Goal: Transaction & Acquisition: Obtain resource

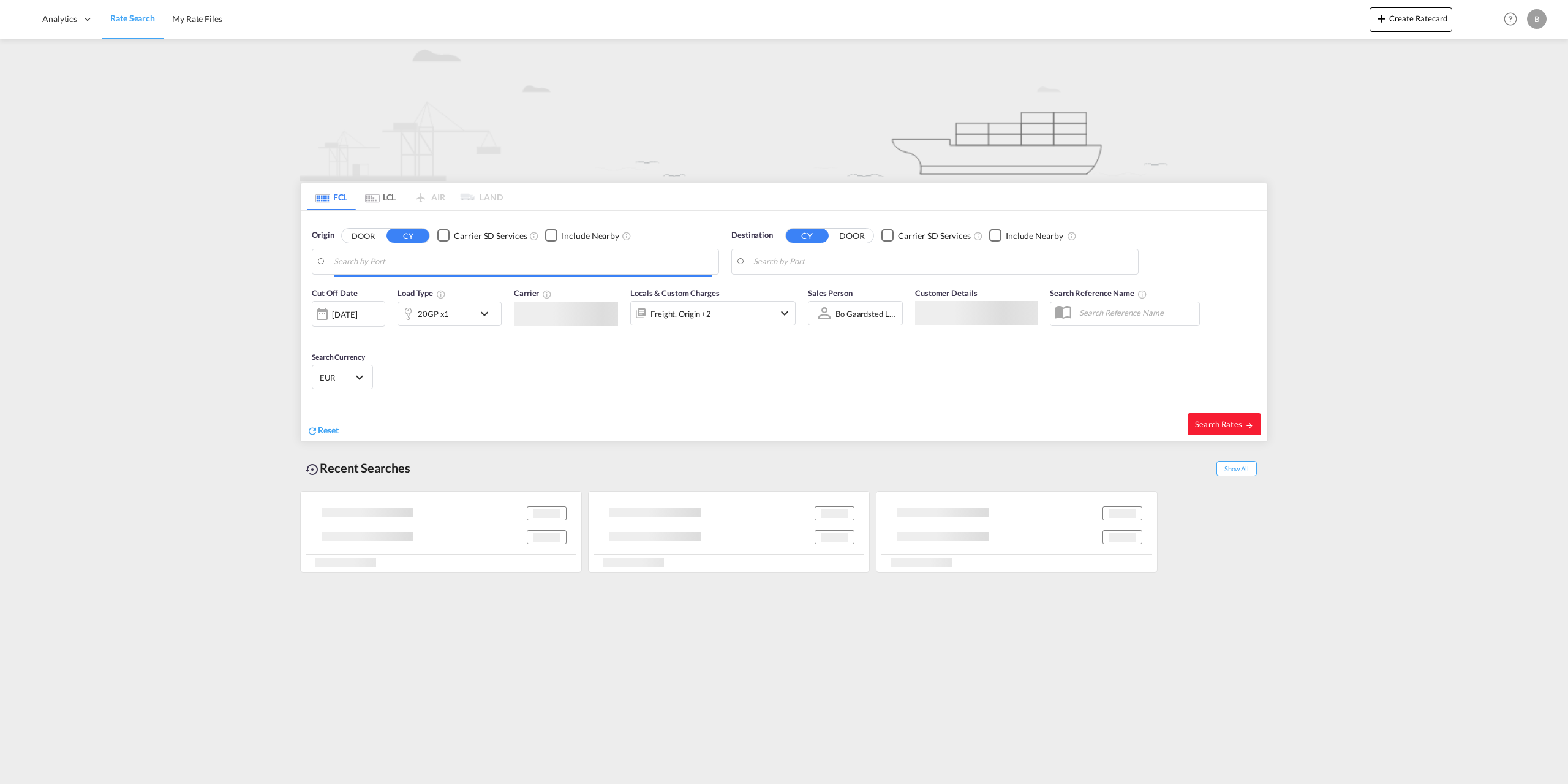
type input "Yantian Pt, CNYTN"
type input "[GEOGRAPHIC_DATA], [GEOGRAPHIC_DATA]"
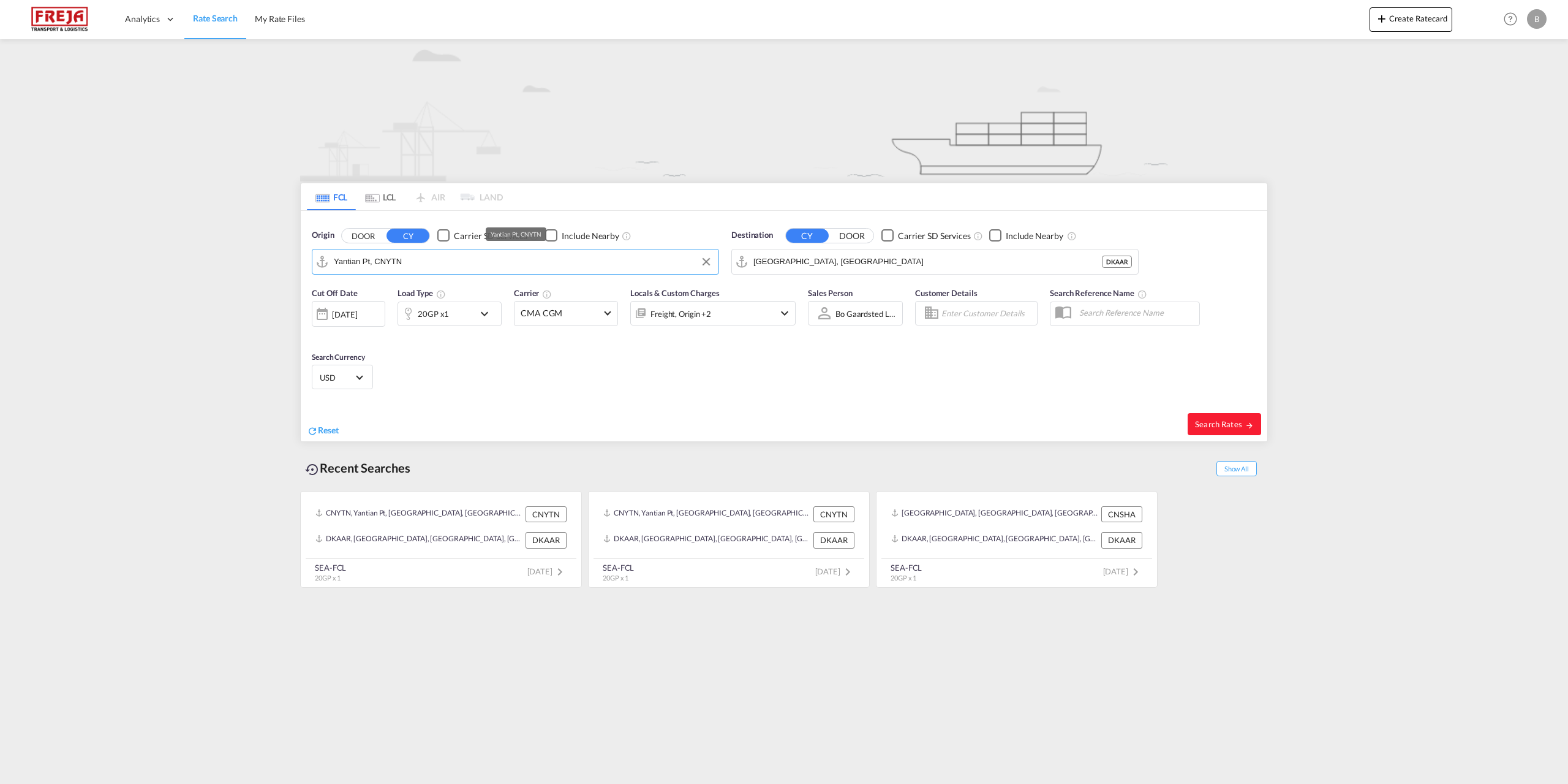
click at [645, 263] on input "Yantian Pt, CNYTN" at bounding box center [522, 261] width 379 height 18
click at [446, 291] on div "Mundra India INMUN" at bounding box center [429, 295] width 233 height 37
type input "Mundra, INMUN"
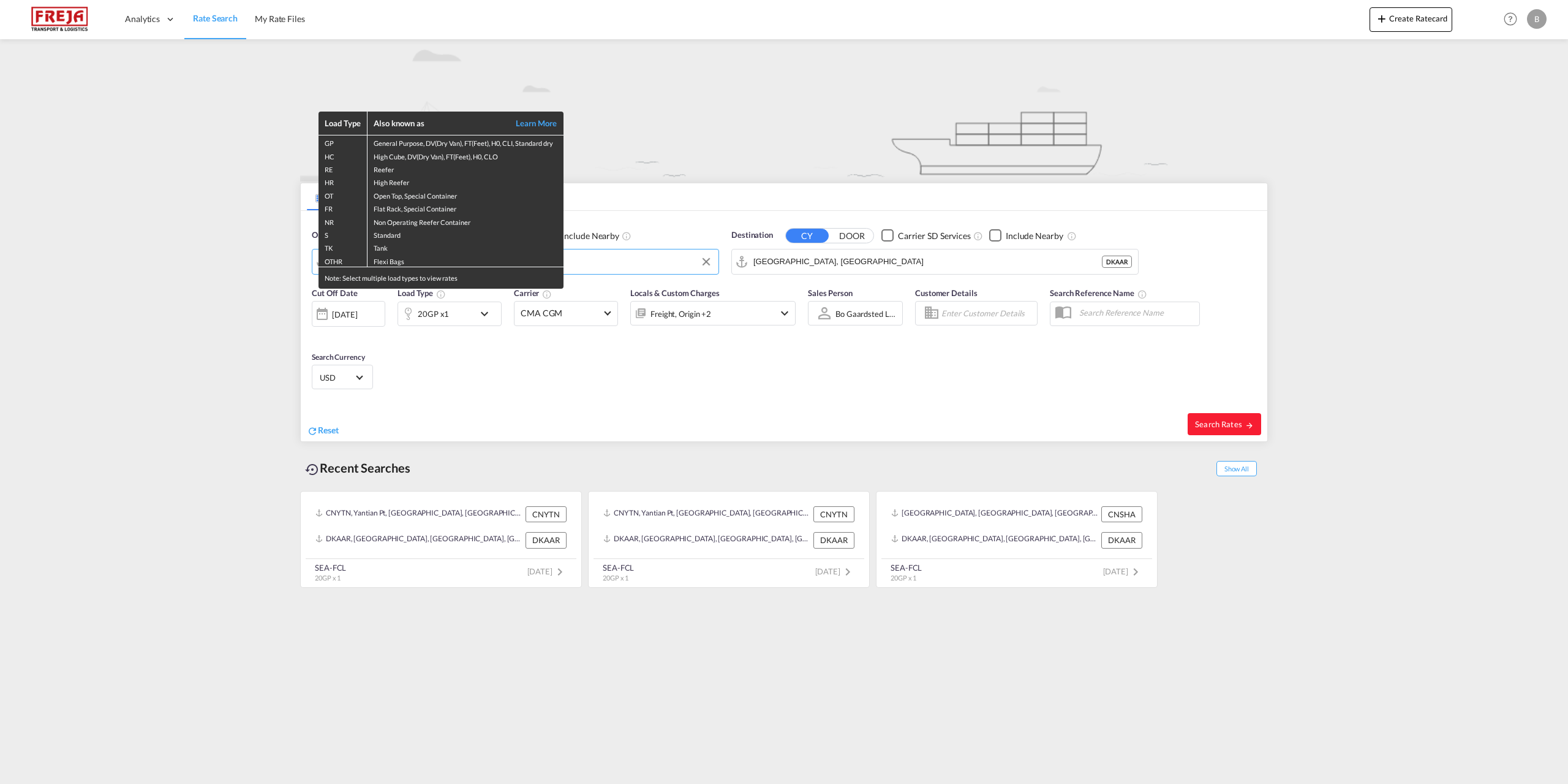
click at [243, 316] on div "Load Type Also known as Learn More GP General Purpose, DV(Dry Van), FT(Feet), H…" at bounding box center [784, 392] width 1568 height 784
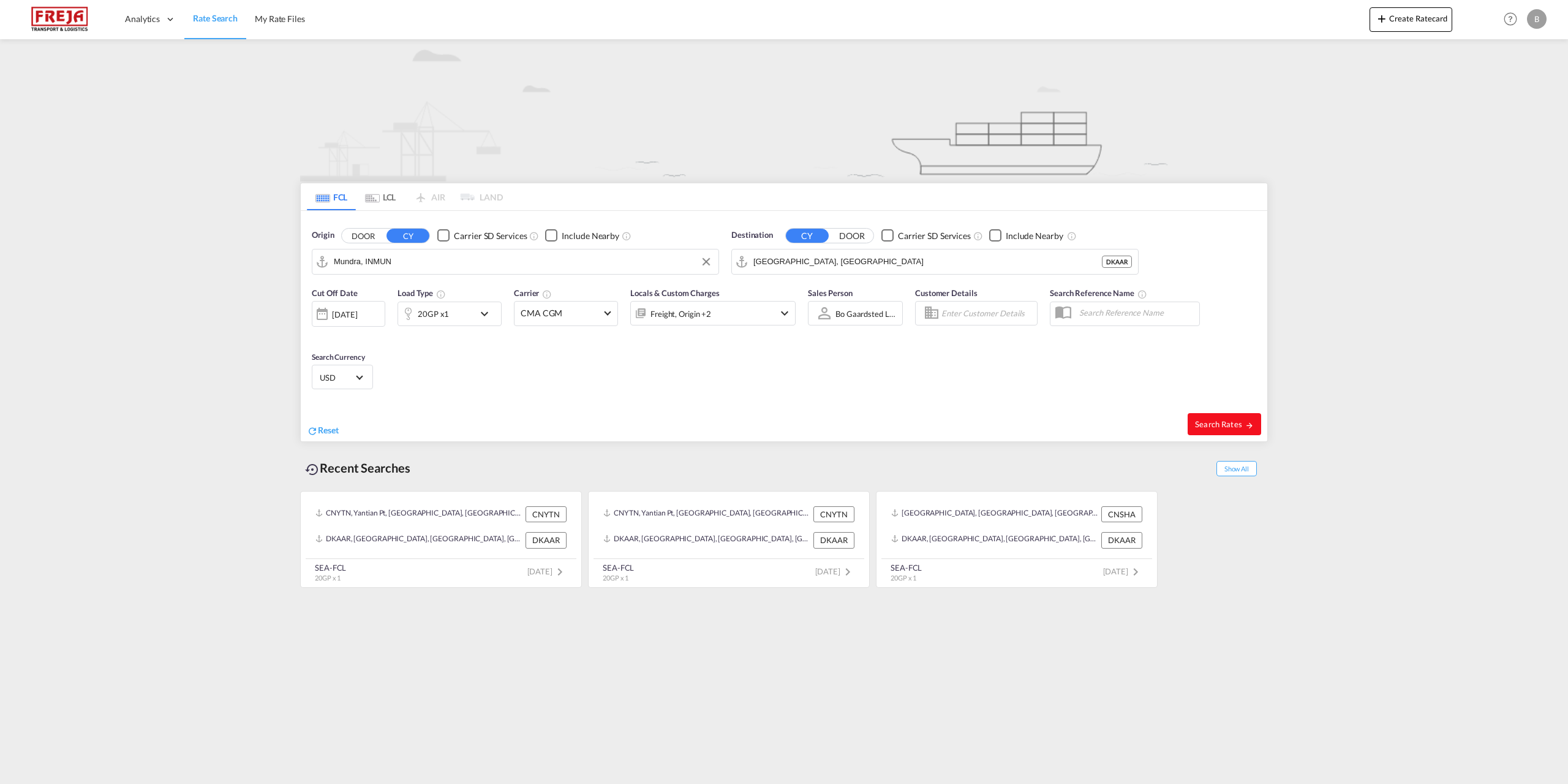
click at [1208, 424] on span "Search Rates" at bounding box center [1224, 424] width 59 height 10
type input "INMUN to DKAAR / [DATE]"
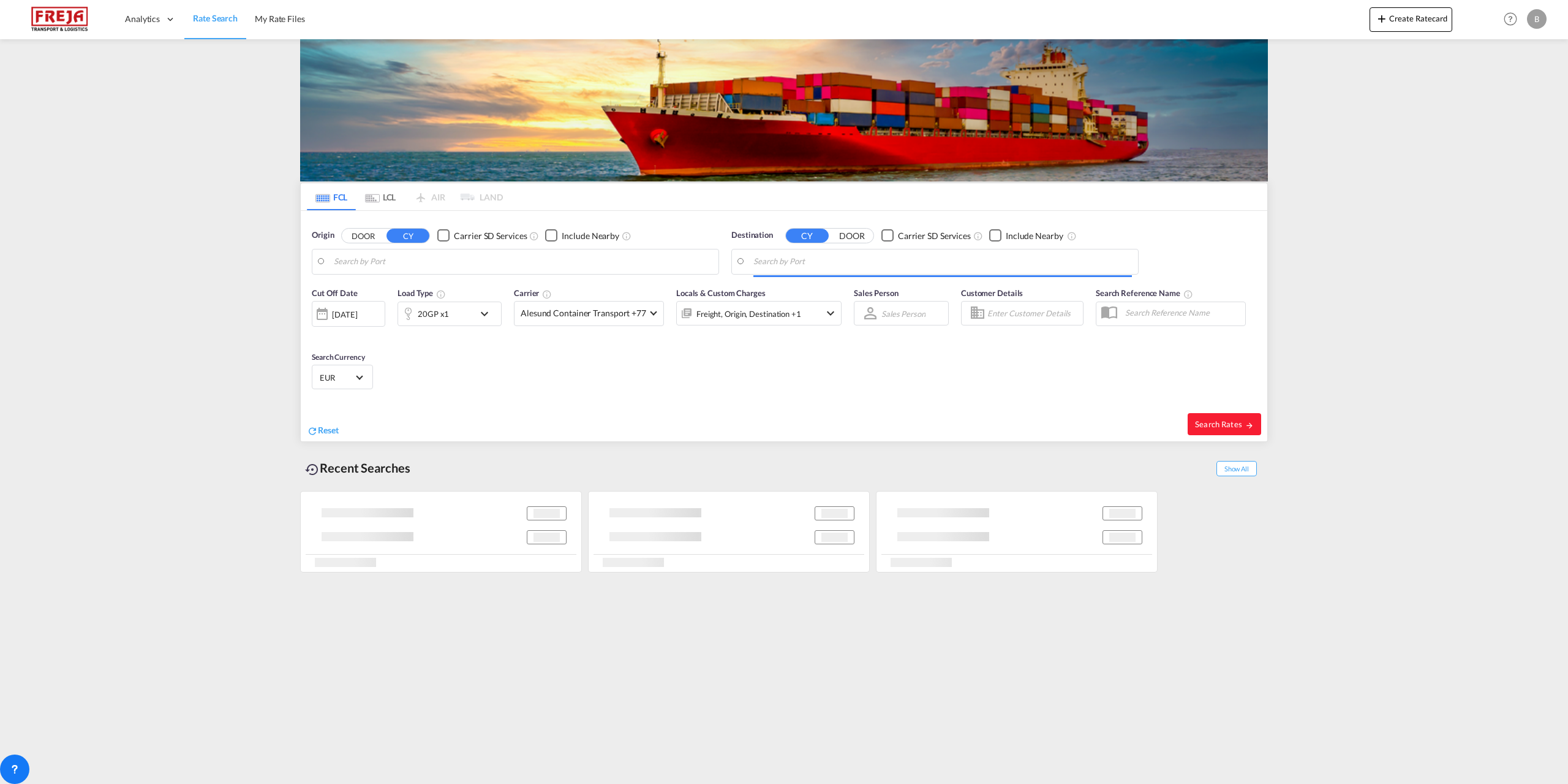
type input "Mundra, INMUN"
type input "[GEOGRAPHIC_DATA], [GEOGRAPHIC_DATA]"
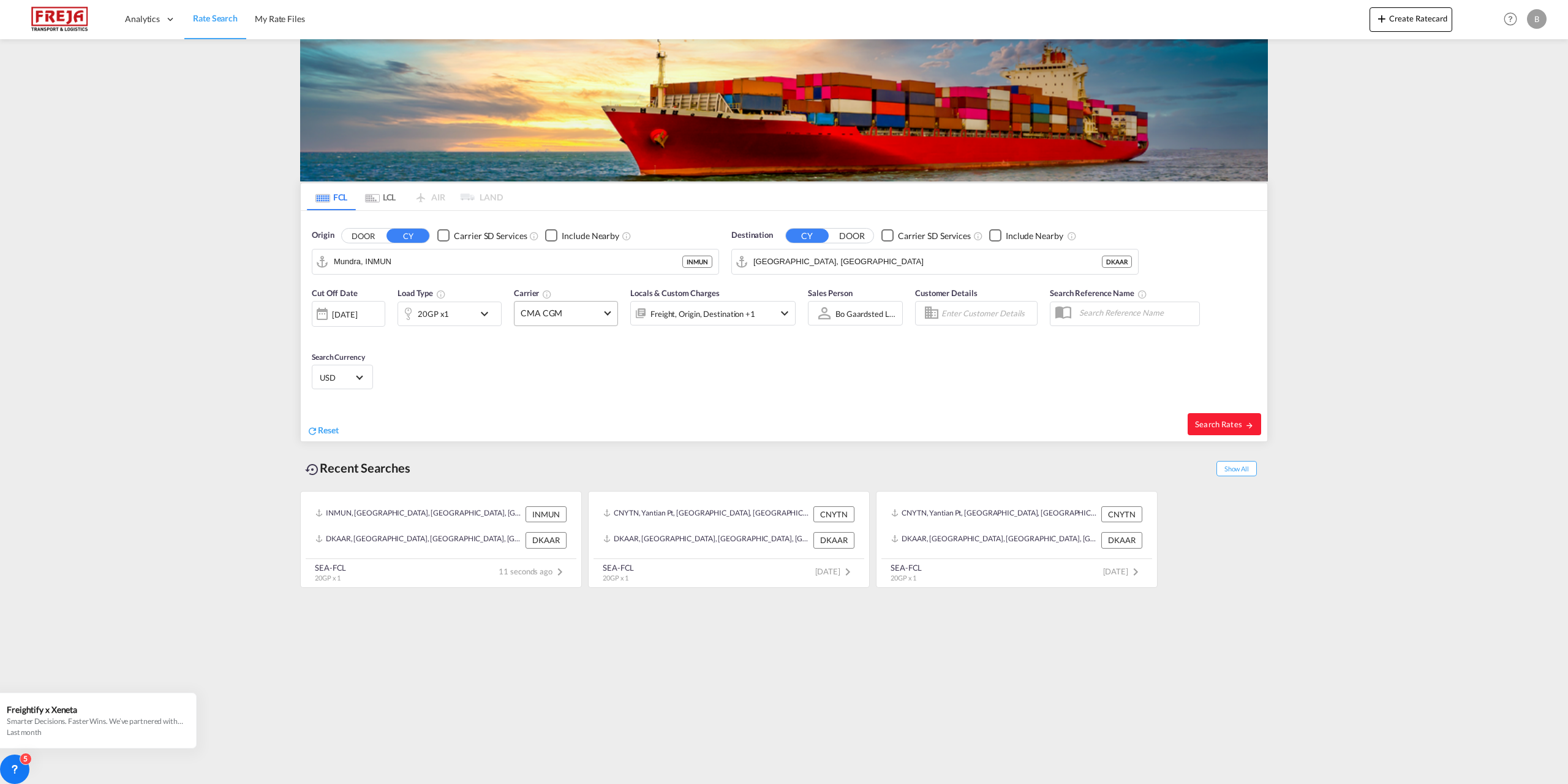
click at [612, 316] on md-select-value "CMA CGM" at bounding box center [566, 313] width 103 height 24
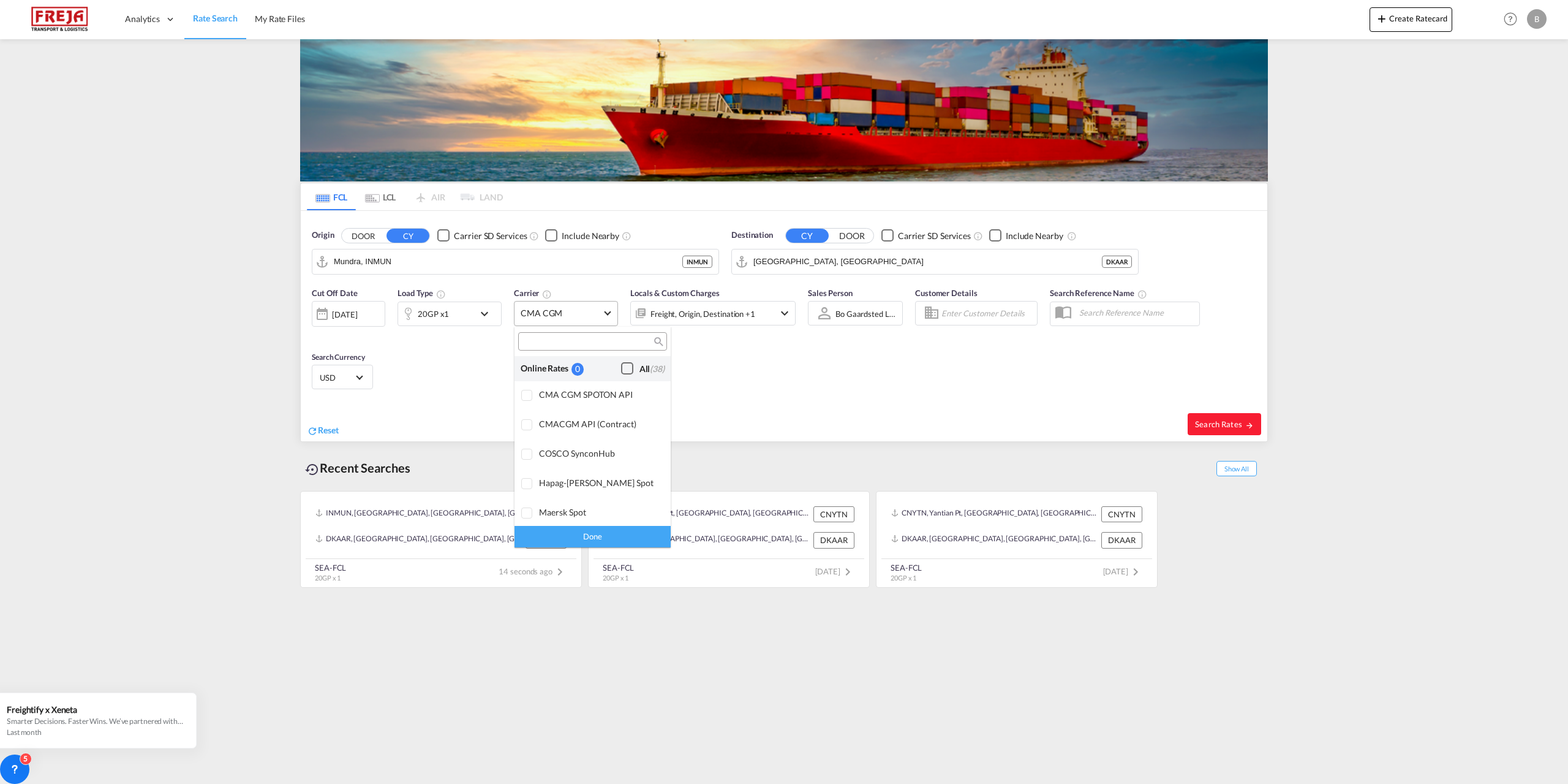
scroll to position [1513, 0]
click at [528, 434] on div at bounding box center [527, 437] width 12 height 12
click at [621, 405] on div "Checkbox No Ink" at bounding box center [627, 408] width 12 height 12
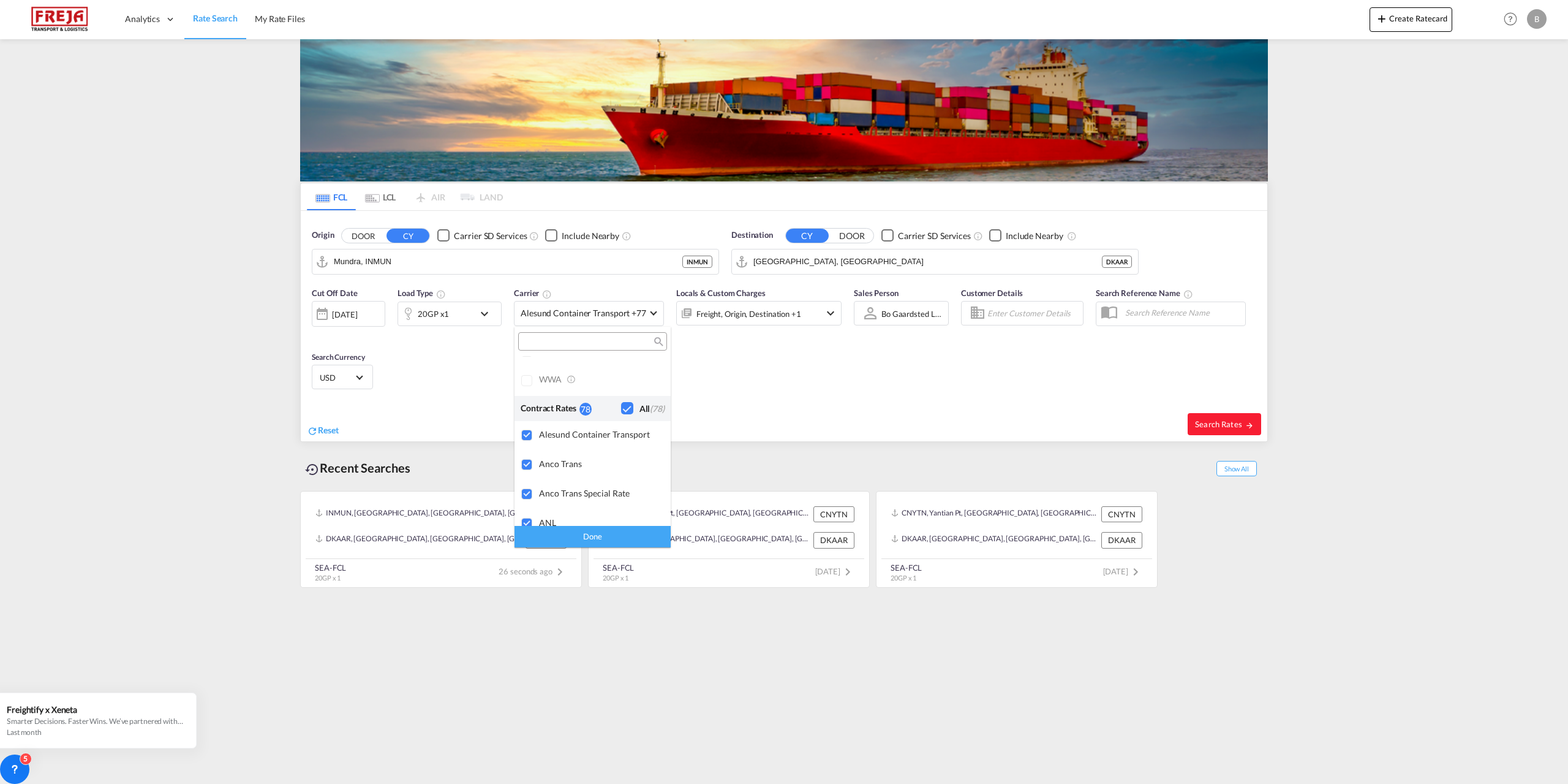
click at [602, 538] on div "Done" at bounding box center [592, 537] width 156 height 22
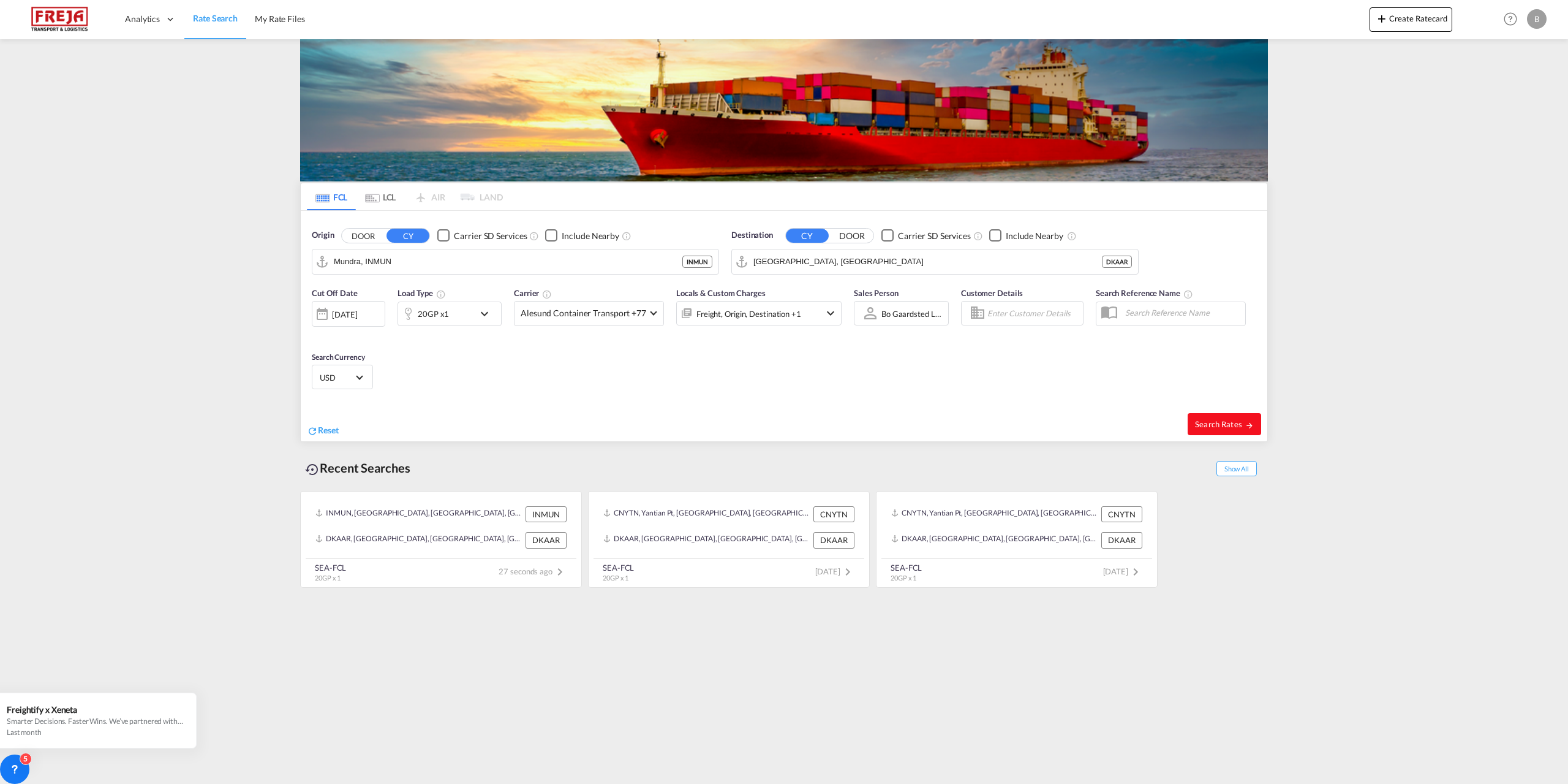
click at [1215, 421] on span "Search Rates" at bounding box center [1224, 424] width 59 height 10
type input "INMUN to DKAAR / [DATE]"
